Goal: Transaction & Acquisition: Purchase product/service

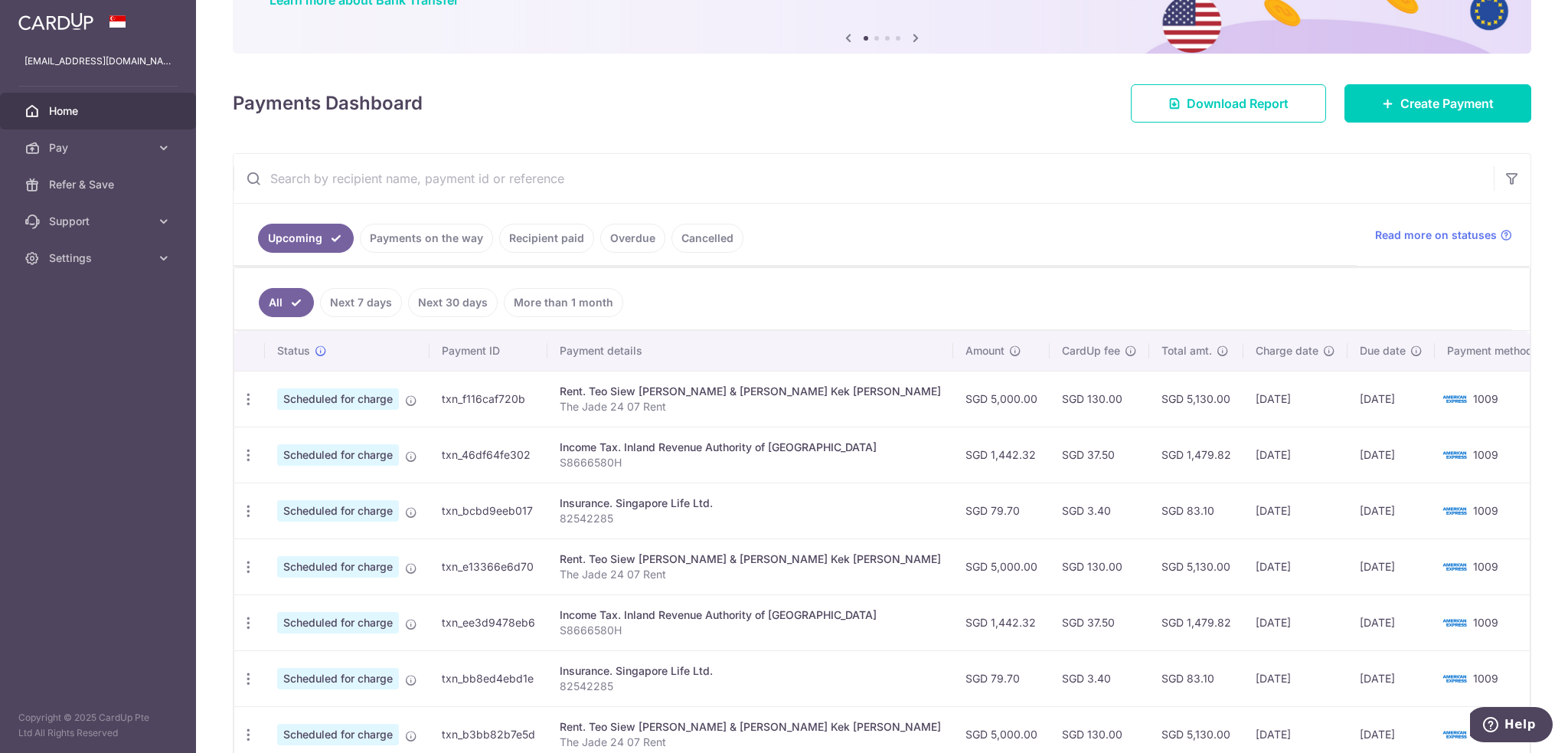
scroll to position [76, 0]
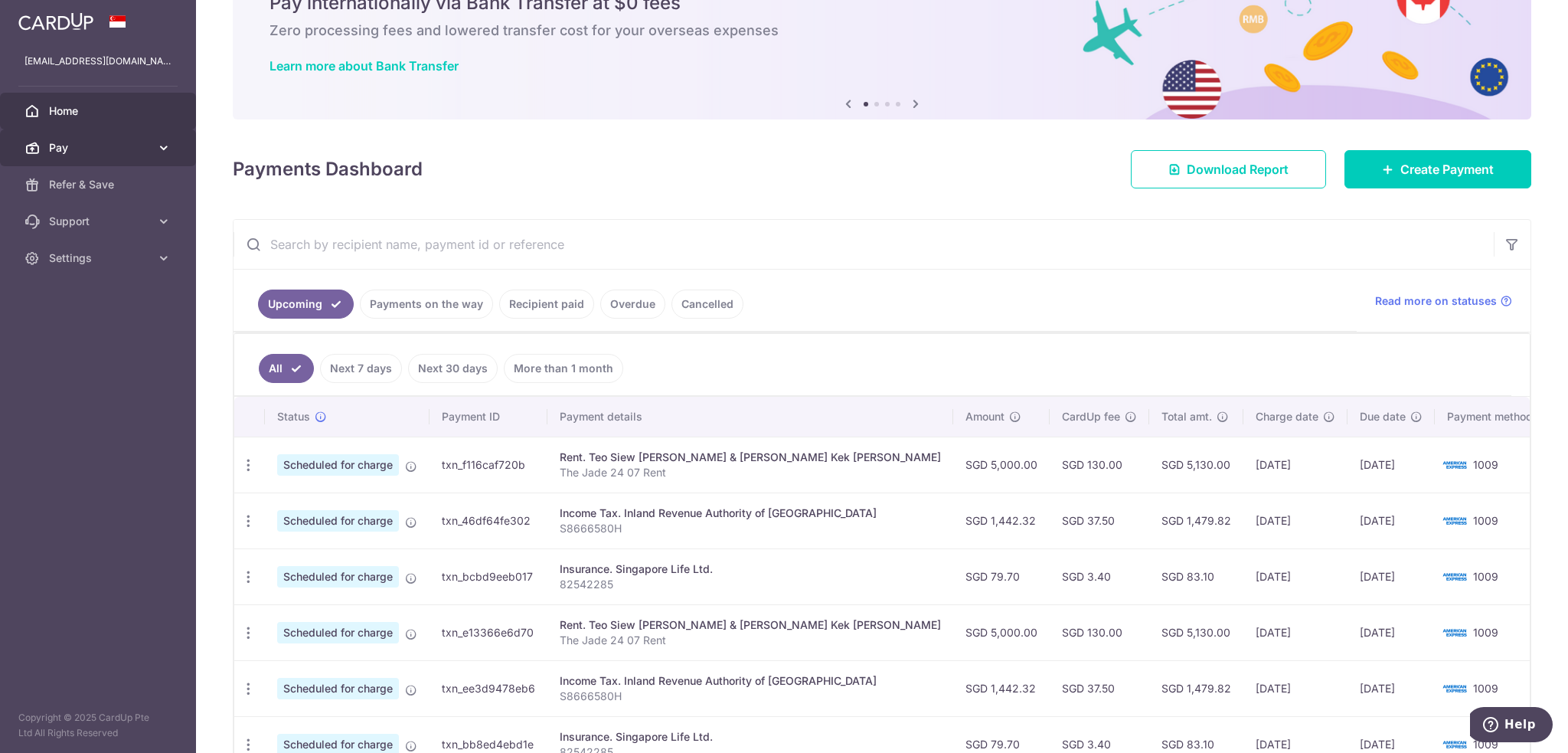
click at [97, 143] on span "Pay" at bounding box center [99, 147] width 101 height 15
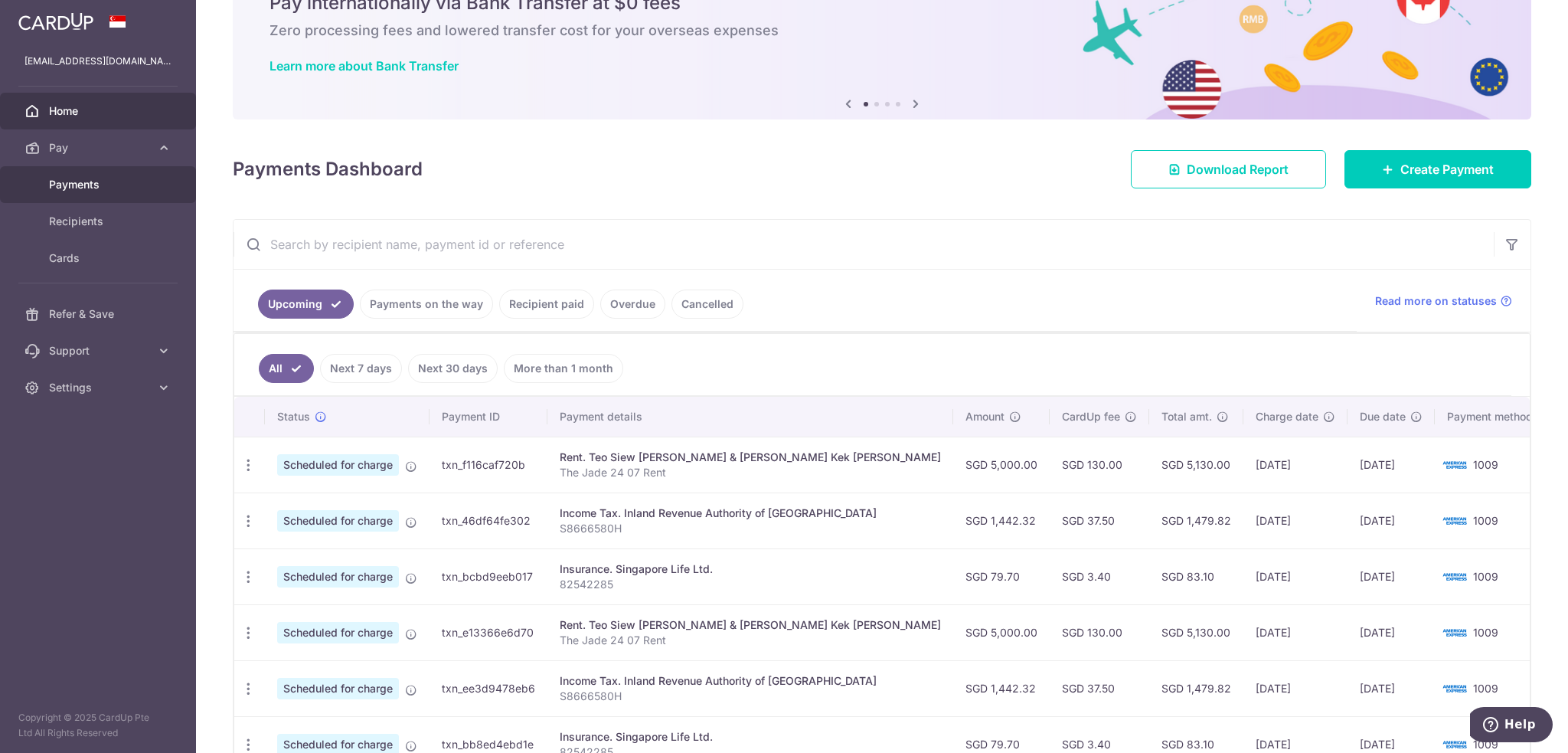
click at [88, 177] on span "Payments" at bounding box center [99, 184] width 101 height 15
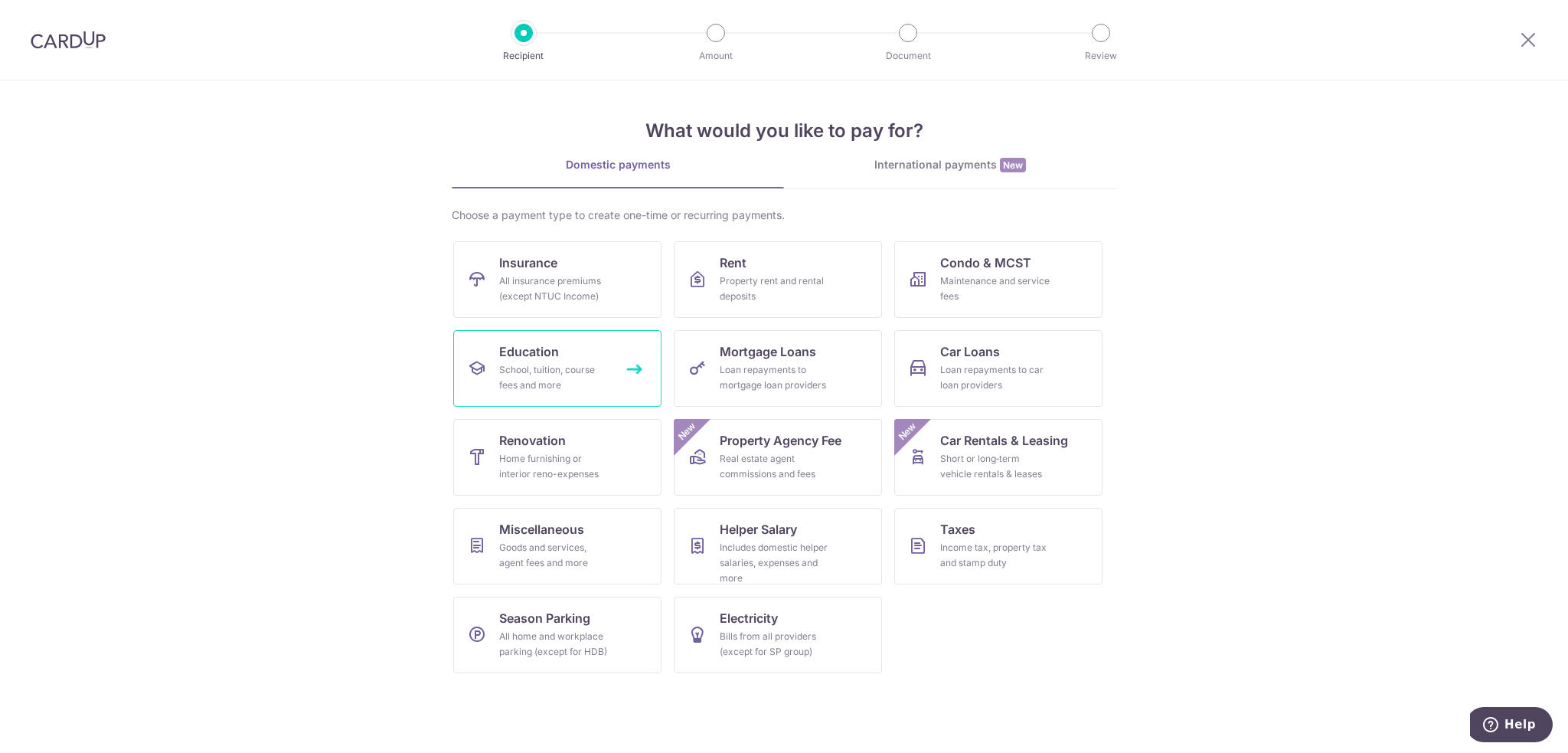
scroll to position [6354, 0]
click at [518, 388] on div "School, tuition, course fees and more" at bounding box center [554, 377] width 110 height 31
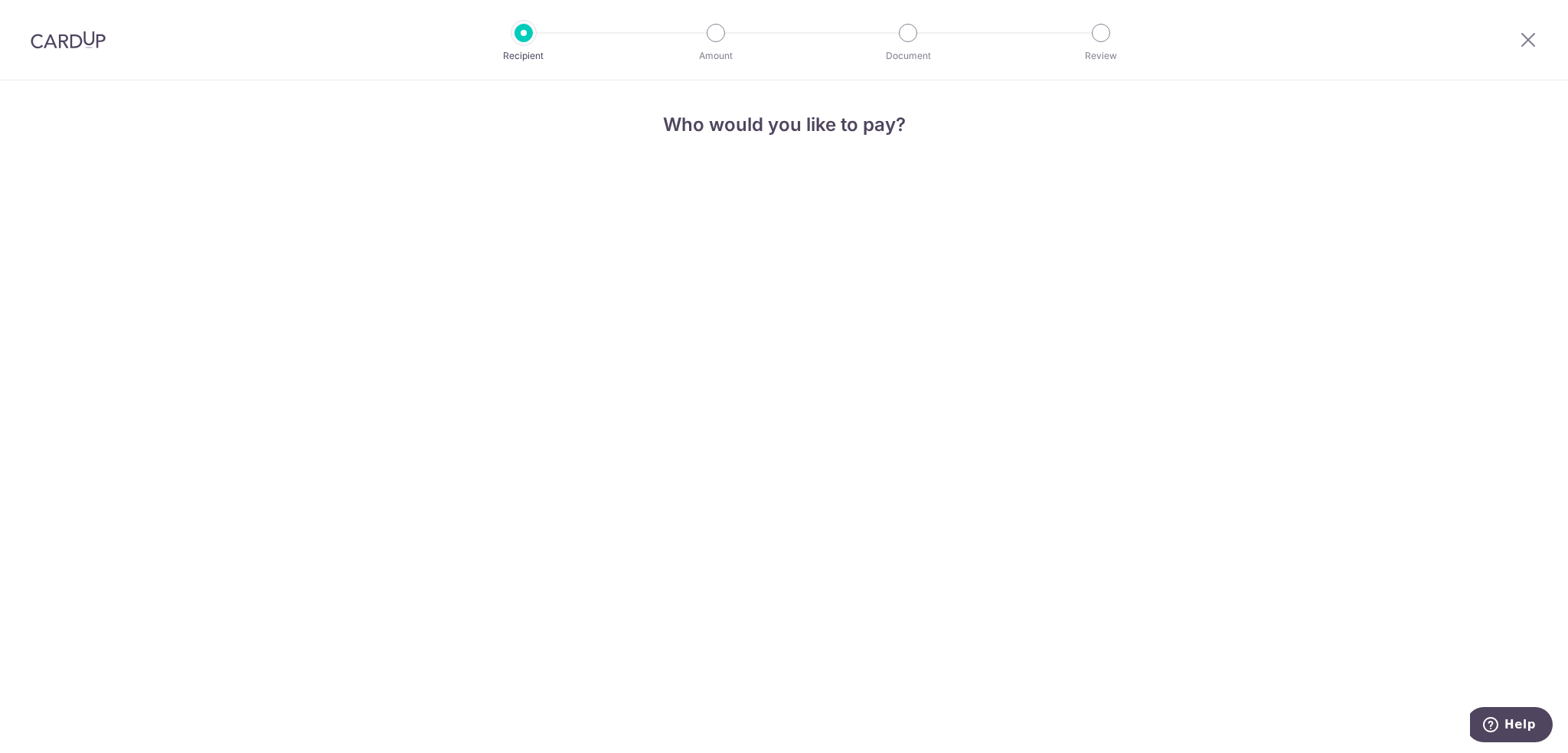
scroll to position [6354, 0]
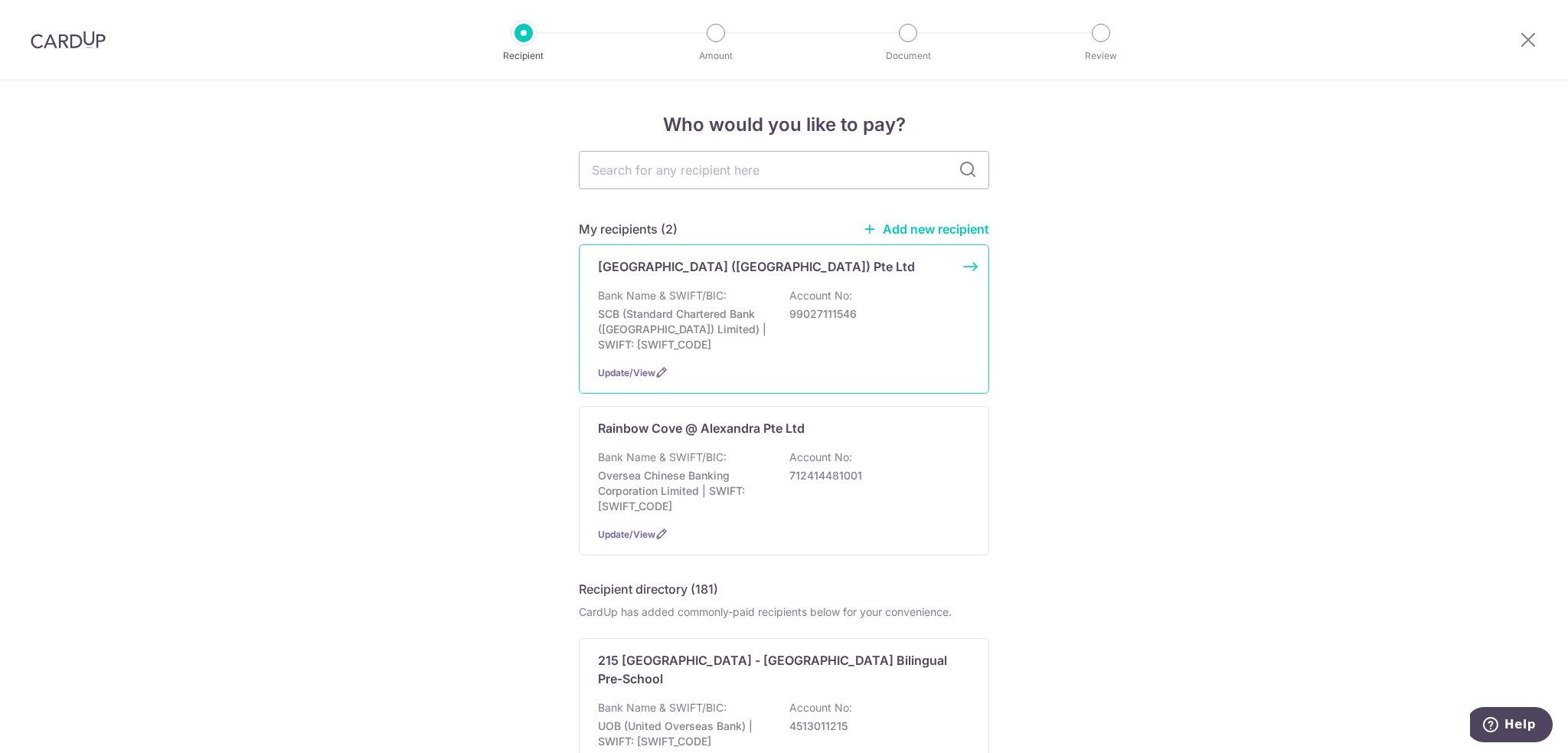
click at [708, 307] on p "SCB (Standard Chartered Bank (Singapore) Limited) | SWIFT: SCBLSG22XXX" at bounding box center [684, 330] width 172 height 46
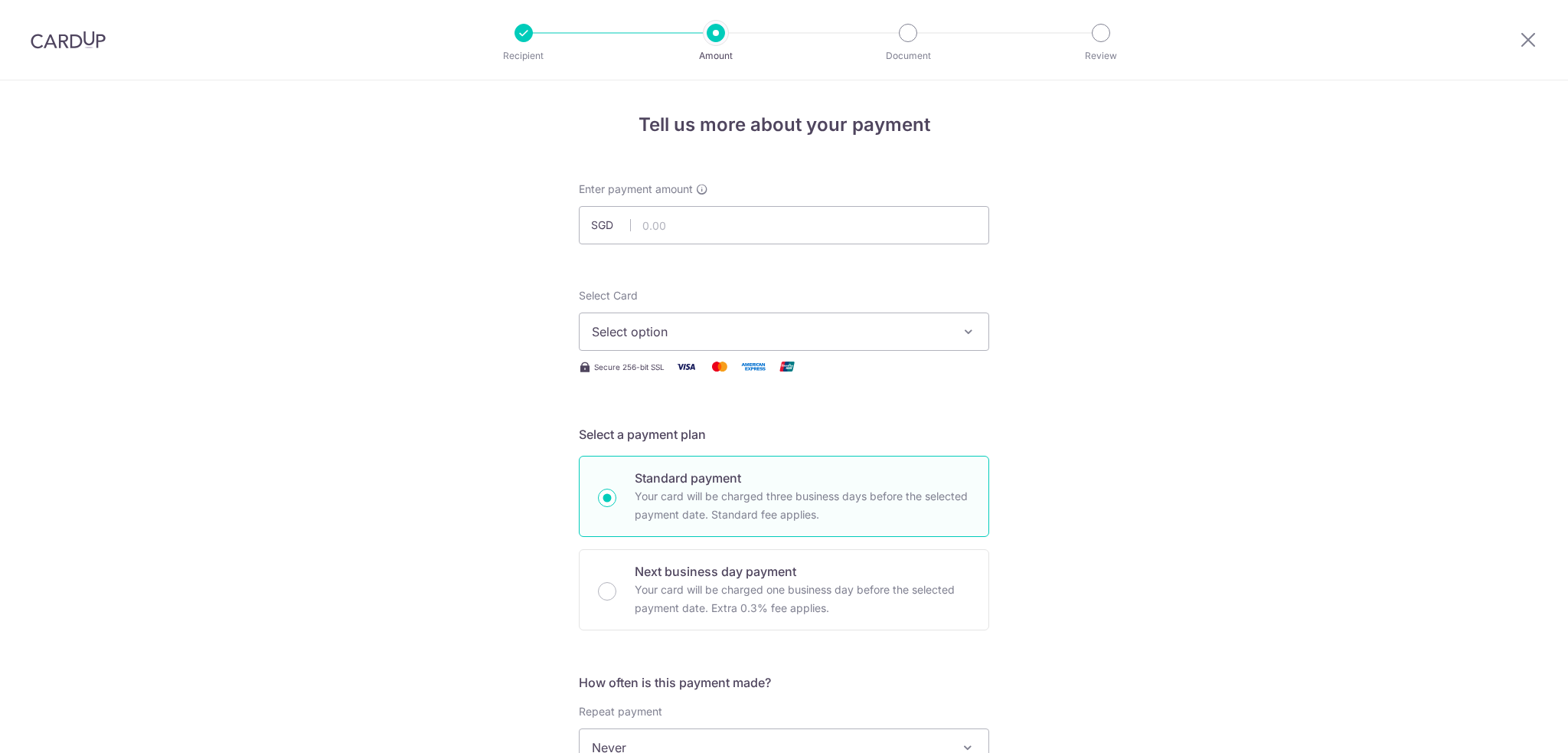
click at [721, 235] on input "text" at bounding box center [784, 225] width 411 height 38
type input "12,030.00"
click at [675, 328] on span "Select option" at bounding box center [770, 331] width 357 height 18
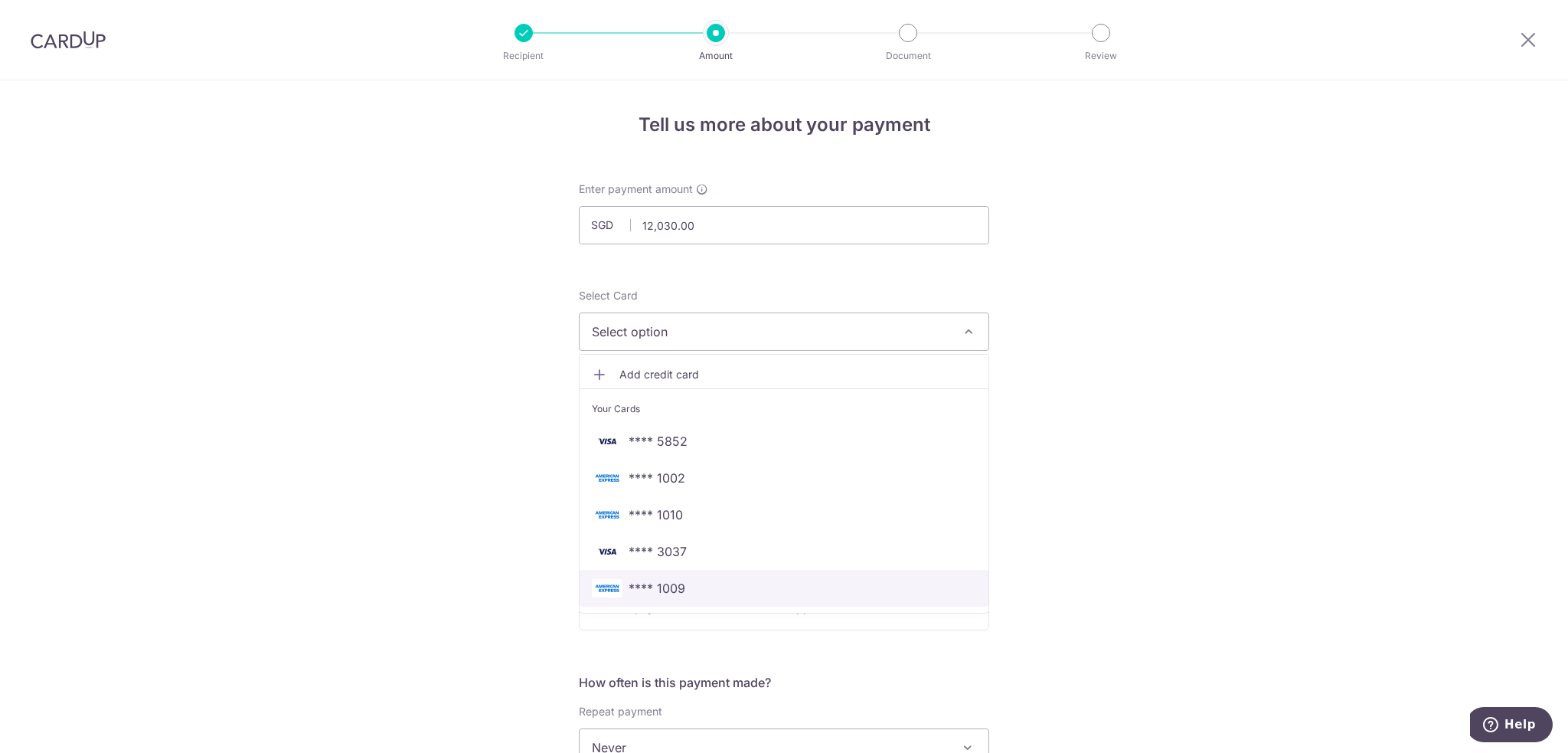
click at [657, 590] on span "**** 1009" at bounding box center [656, 588] width 56 height 18
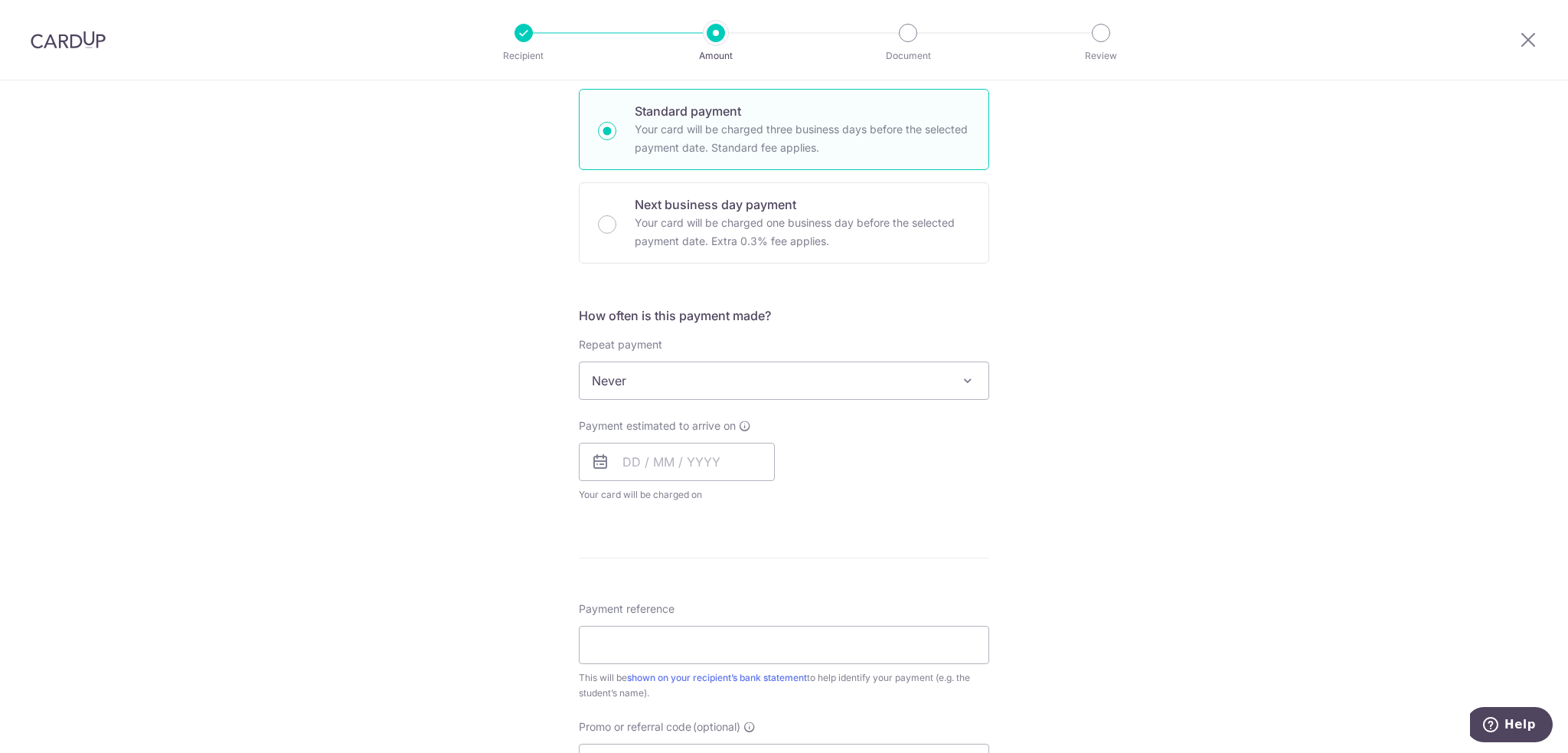
scroll to position [383, 0]
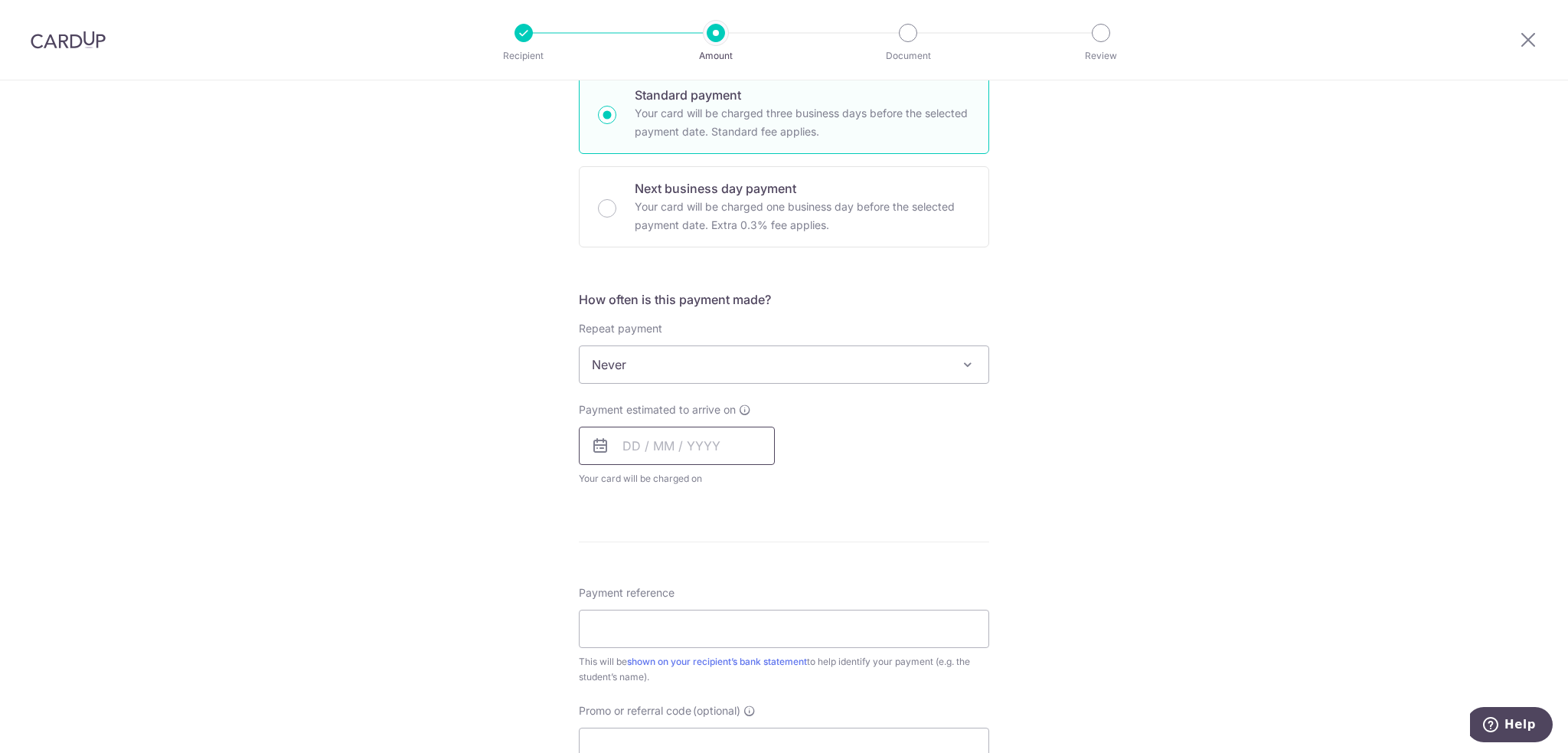
click at [628, 450] on input "text" at bounding box center [677, 446] width 196 height 38
click at [732, 608] on link "18" at bounding box center [732, 616] width 25 height 25
type input "18/09/2025"
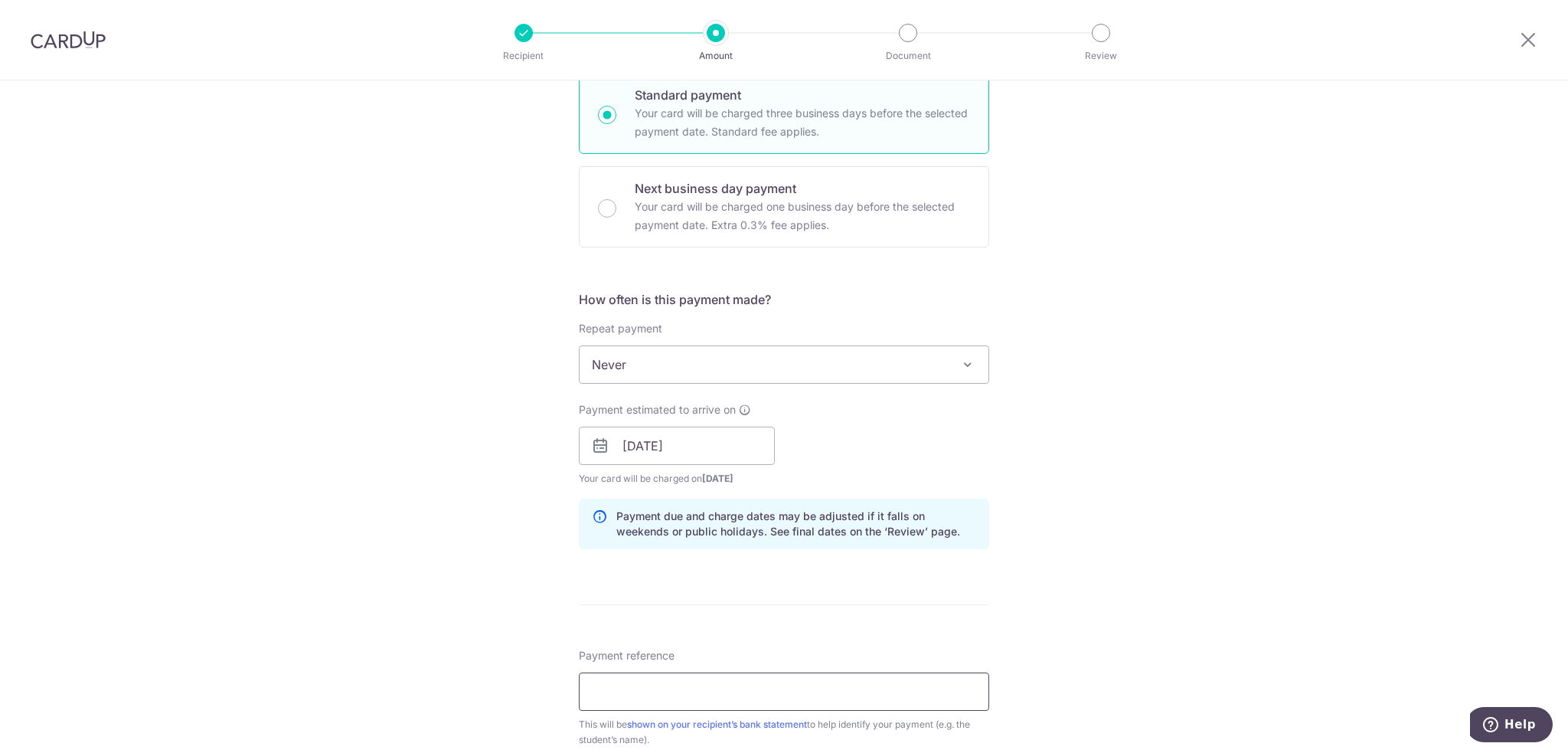
click at [628, 682] on input "Payment reference" at bounding box center [784, 691] width 411 height 38
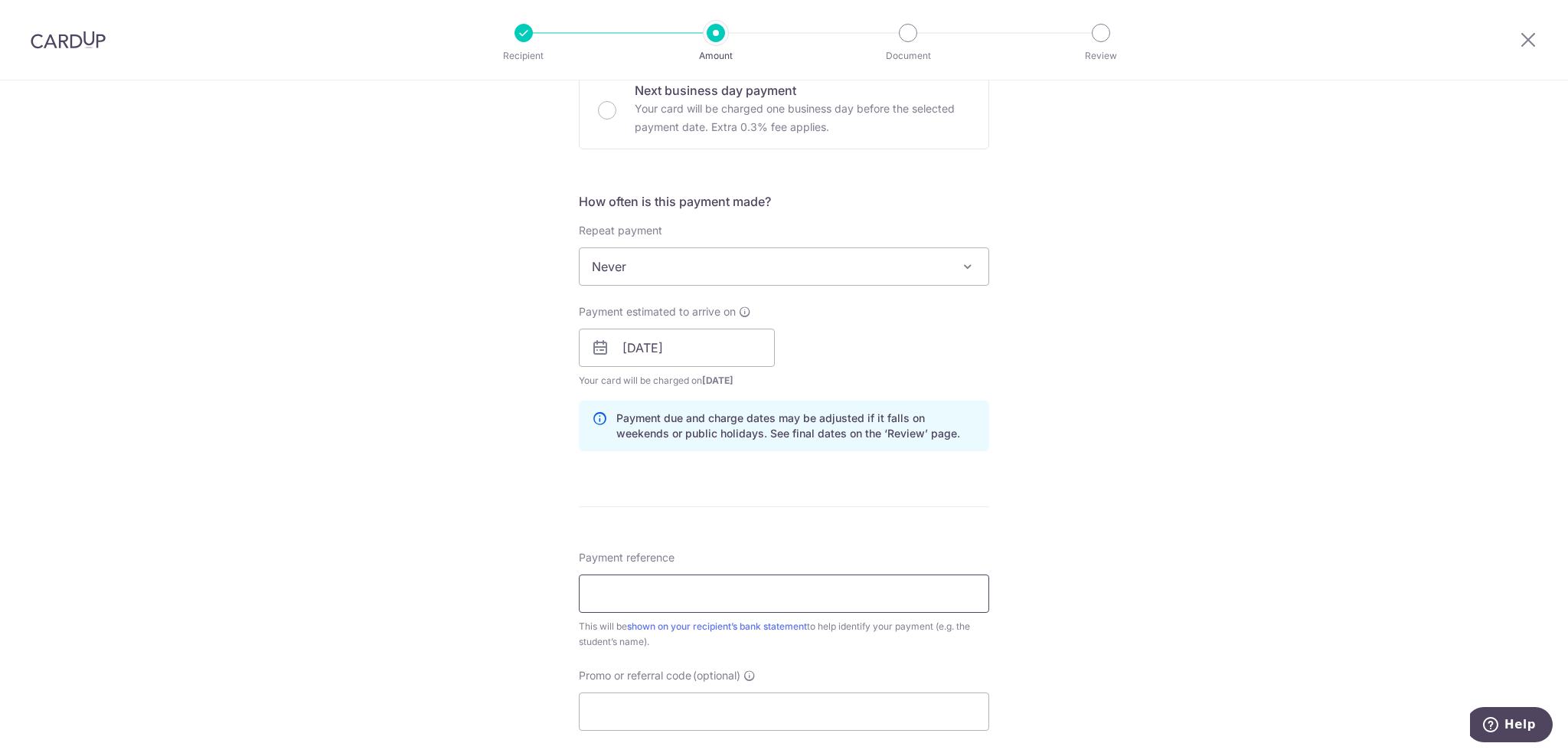
scroll to position [536, 0]
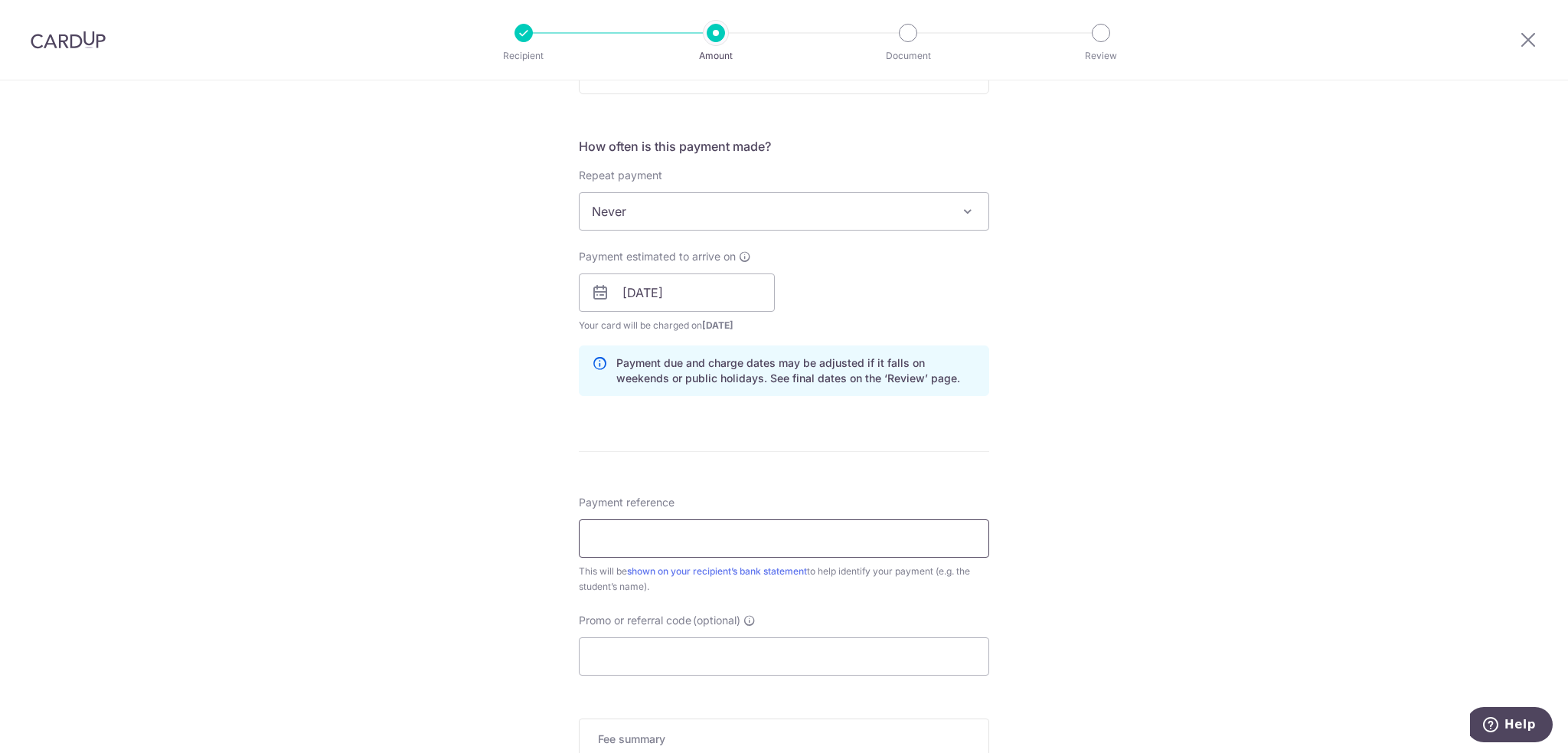
paste input "DCSG252667733"
type input "DCSG252667733"
click at [628, 654] on input "Promo or referral code (optional)" at bounding box center [784, 656] width 411 height 38
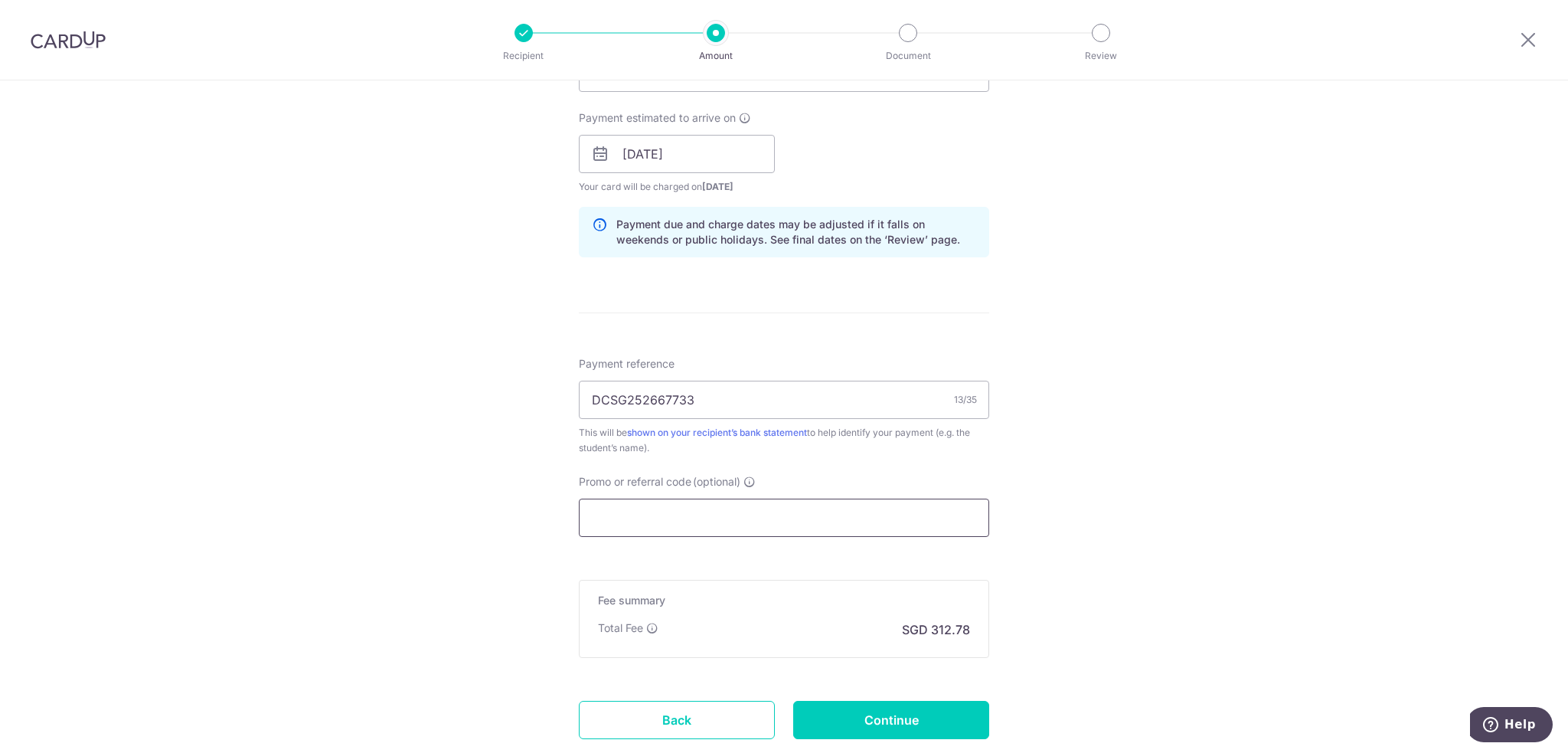
scroll to position [766, 0]
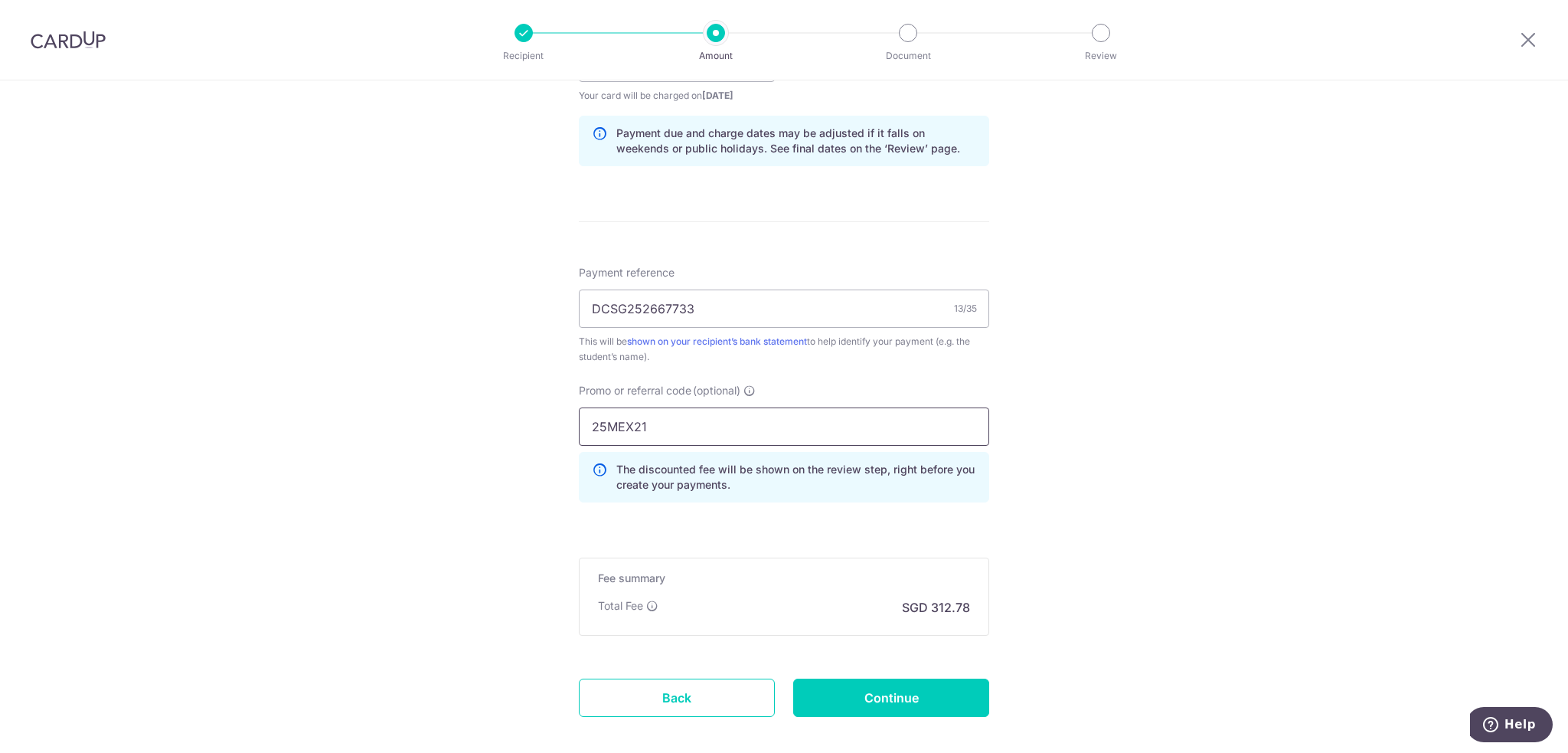
click at [604, 424] on input "25MEX21" at bounding box center [784, 427] width 411 height 38
type input "25AMEX21"
click at [904, 697] on input "Continue" at bounding box center [891, 697] width 196 height 38
type input "Create Schedule"
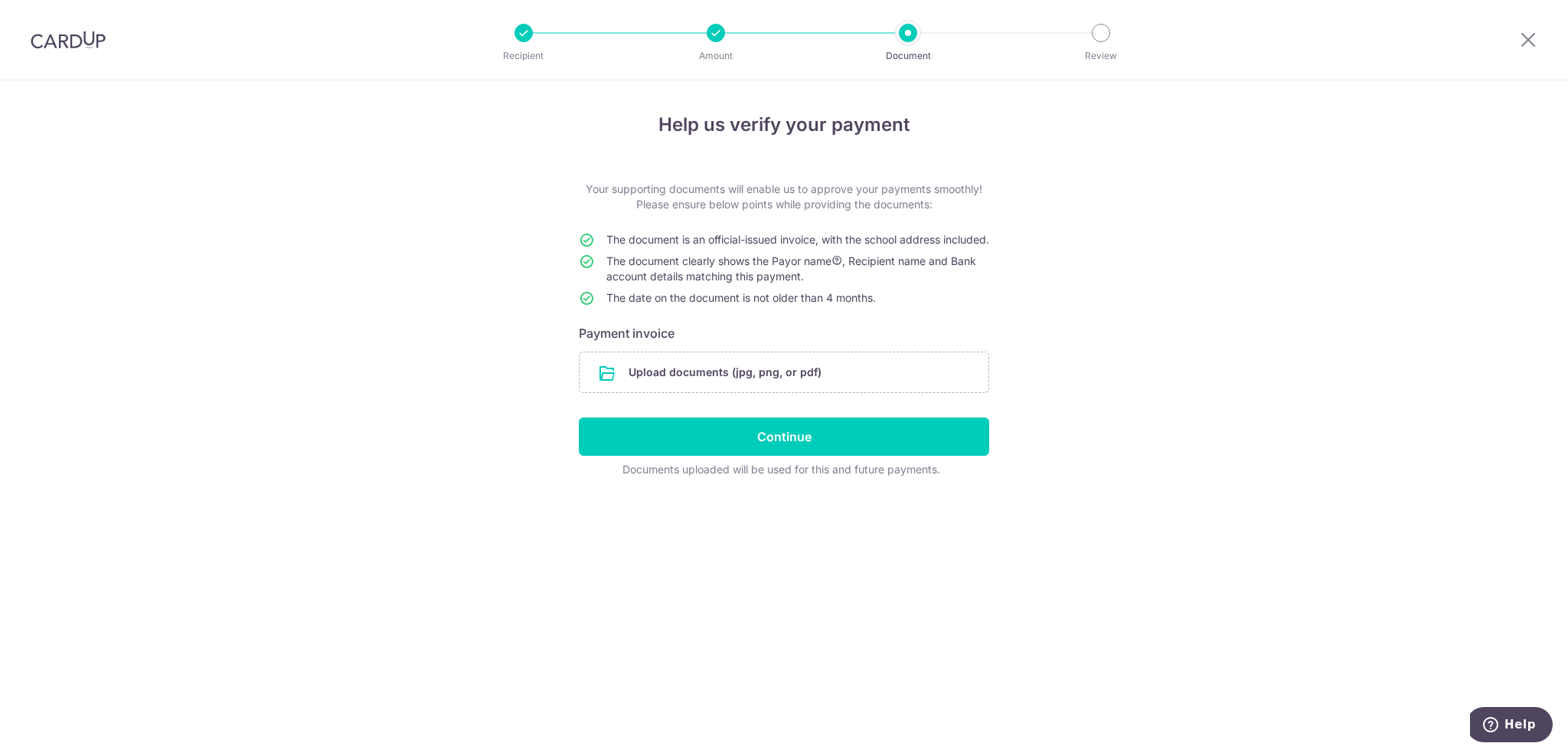
scroll to position [6354, 0]
click at [867, 381] on input "file" at bounding box center [784, 372] width 409 height 40
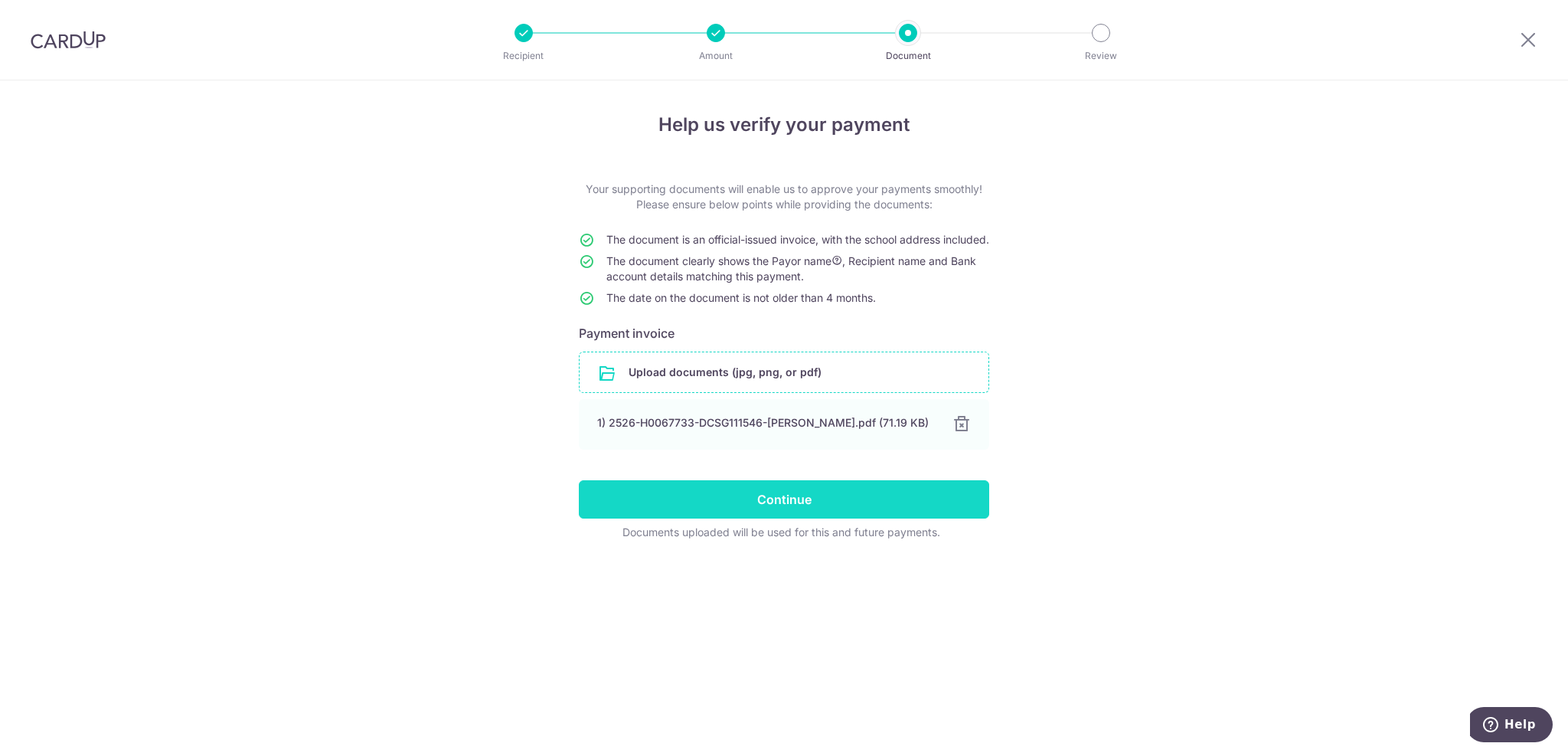
click at [732, 519] on input "Continue" at bounding box center [784, 499] width 411 height 38
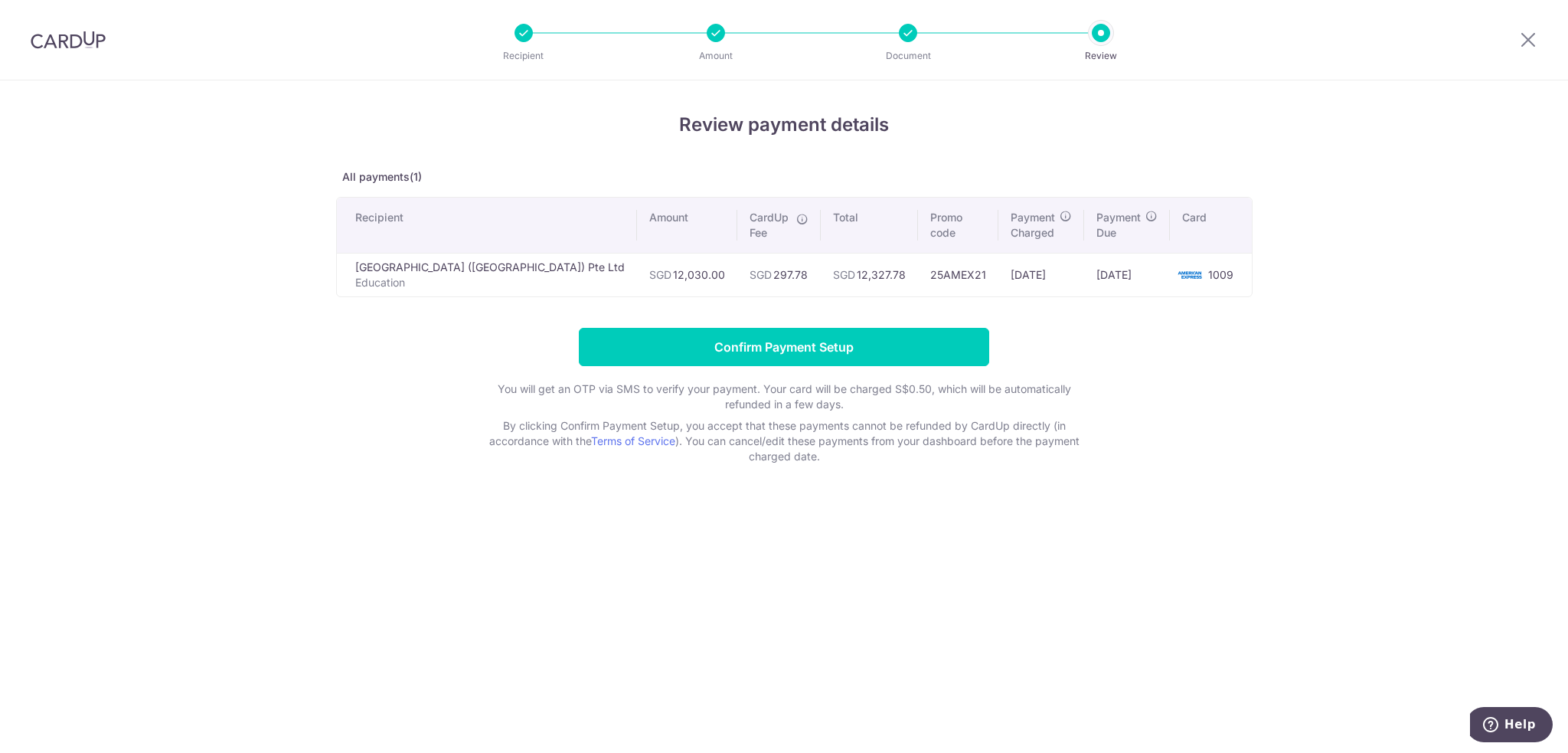
scroll to position [6354, 0]
click at [723, 344] on input "Confirm Payment Setup" at bounding box center [784, 347] width 411 height 38
